Goal: Share content

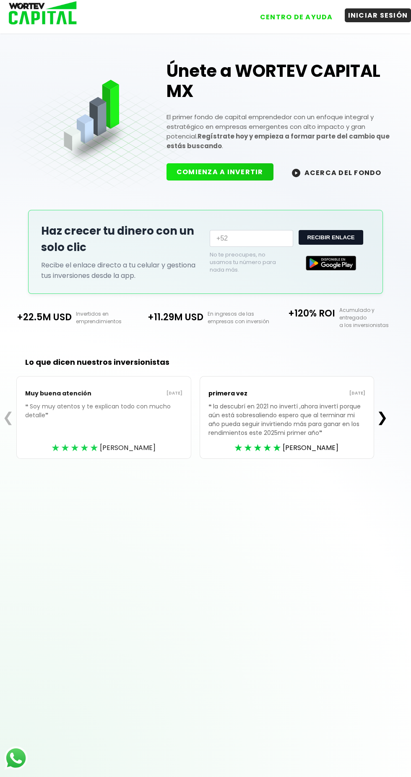
click at [386, 16] on button "INICIAR SESIÓN" at bounding box center [378, 15] width 67 height 14
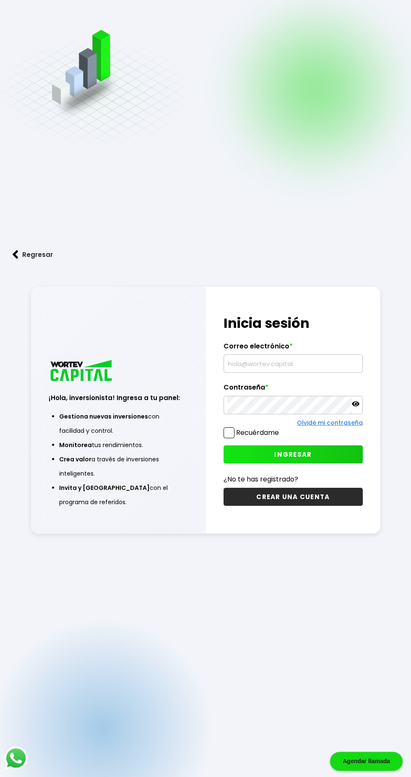
click at [293, 372] on input "text" at bounding box center [293, 364] width 132 height 18
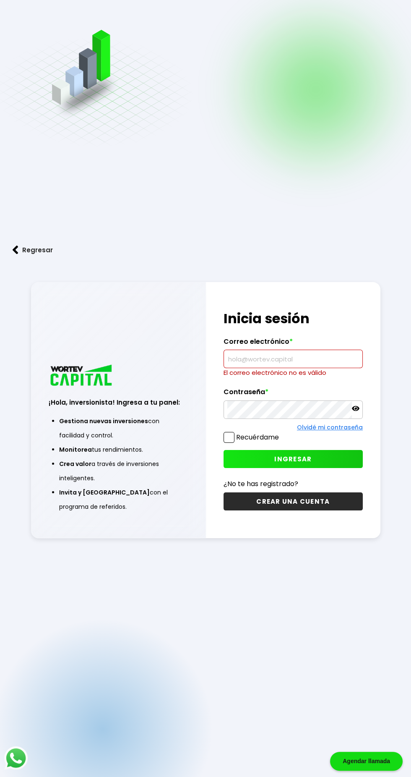
type input "[PERSON_NAME][EMAIL_ADDRESS][PERSON_NAME][DOMAIN_NAME]"
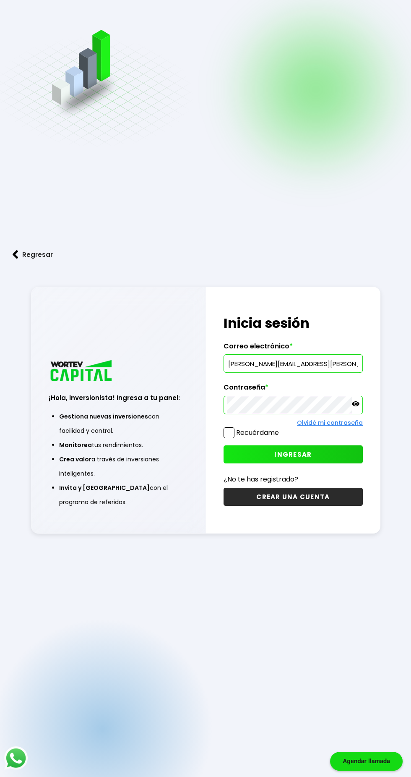
click at [329, 463] on button "INGRESAR" at bounding box center [293, 454] width 139 height 18
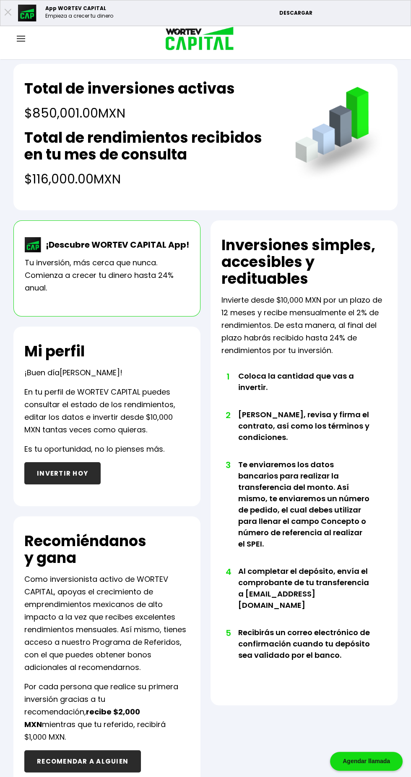
click at [8, 13] on icon at bounding box center [8, 12] width 7 height 7
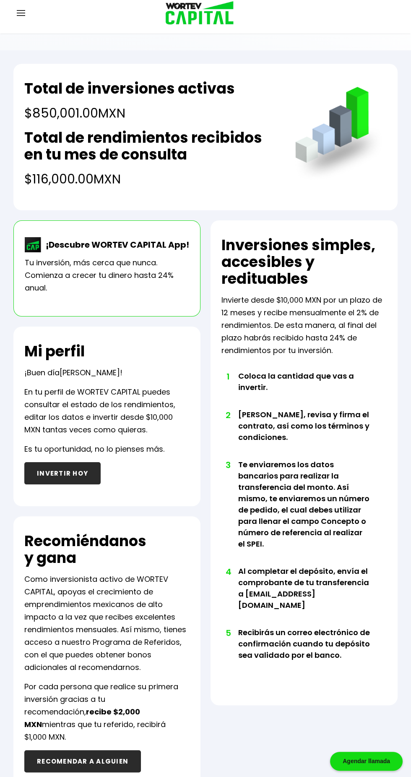
click at [22, 15] on img at bounding box center [21, 13] width 8 height 6
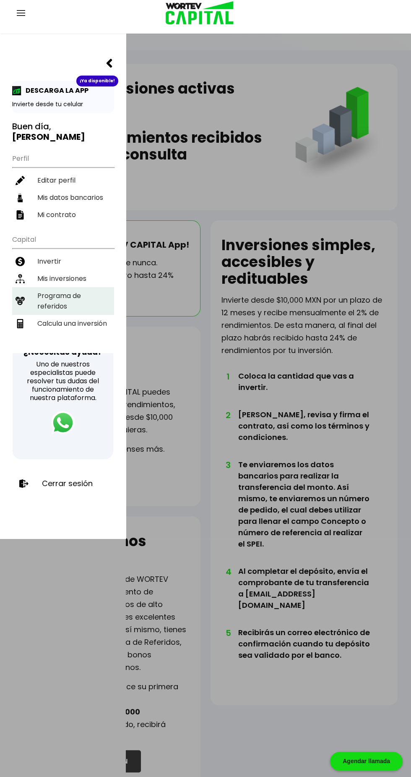
click at [42, 291] on li "Programa de referidos" at bounding box center [63, 301] width 102 height 28
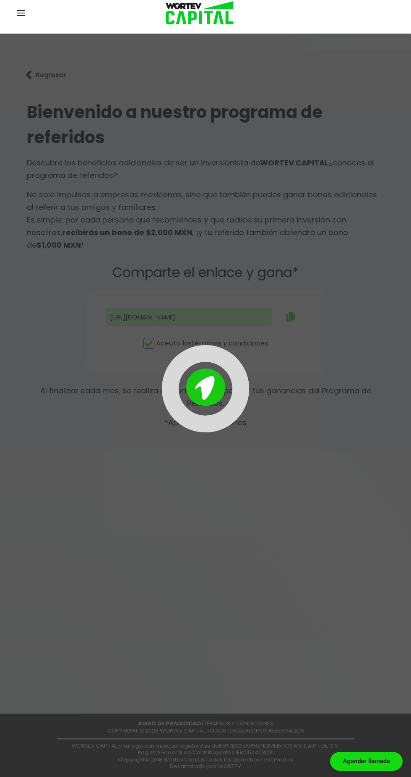
type input "[URL][DOMAIN_NAME][PERSON_NAME][PERSON_NAME]"
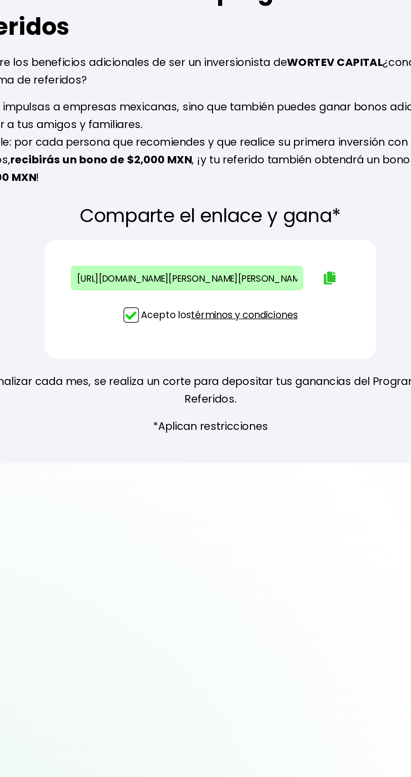
click at [290, 312] on img at bounding box center [291, 316] width 8 height 9
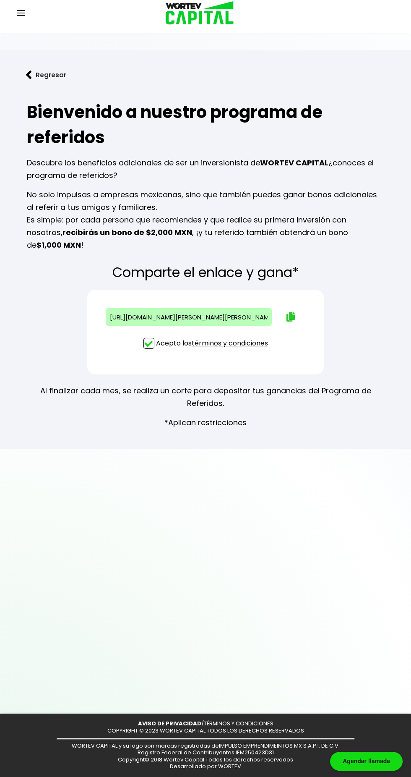
scroll to position [1, 0]
